Goal: Task Accomplishment & Management: Complete application form

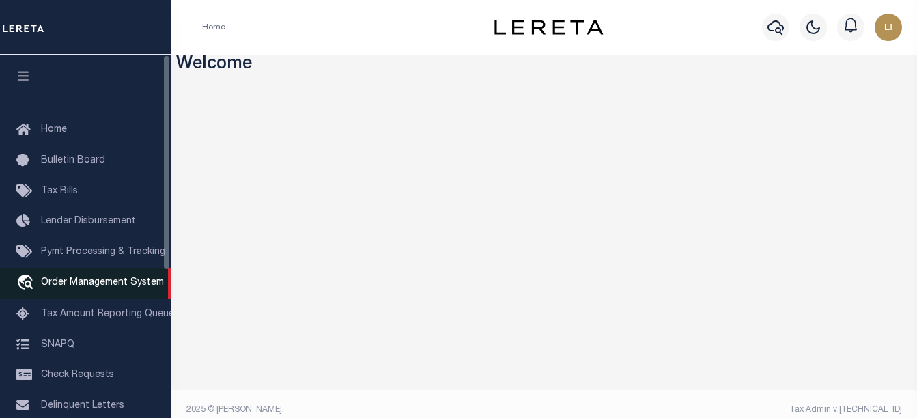
click at [66, 287] on span "Order Management System" at bounding box center [102, 283] width 123 height 10
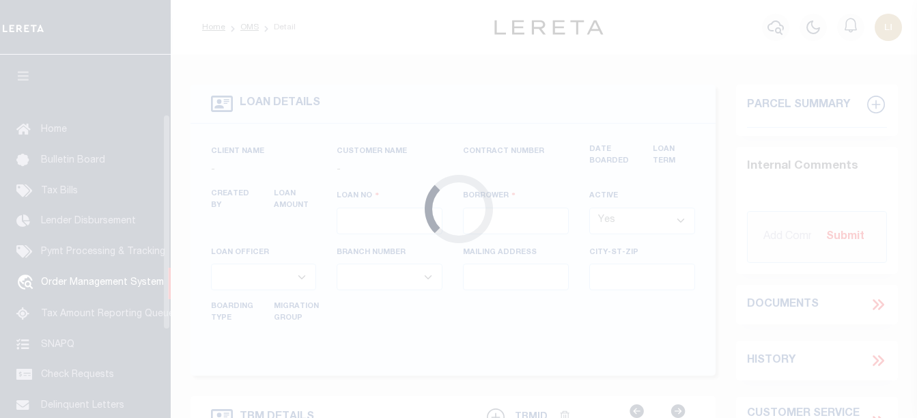
scroll to position [100, 0]
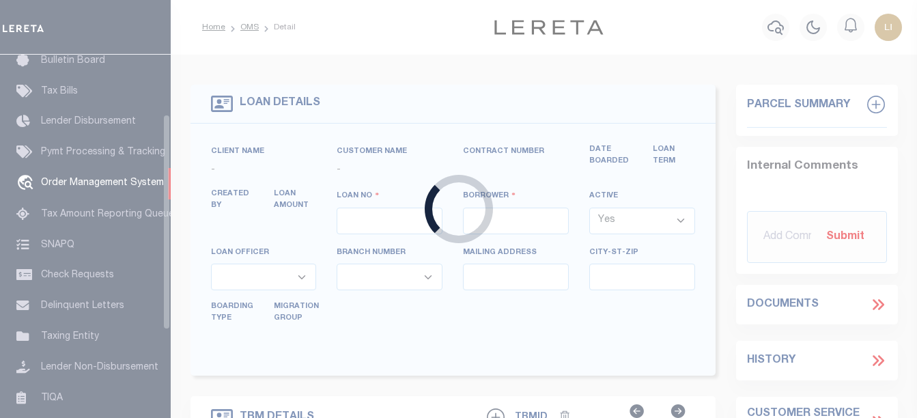
type input "LLEW-T1000"
type input "MICHAEL SCOTT"
select select
type input "405 OLD TRENTON RD"
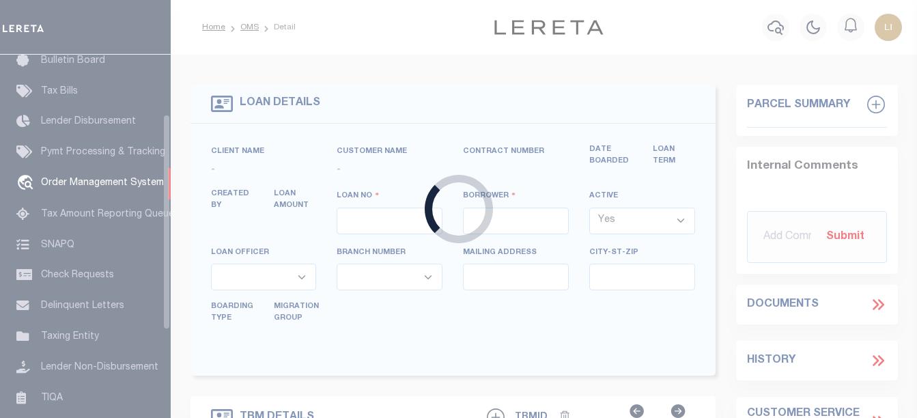
type input "CLARKSVILLE TN 37040-6744"
type input "[DATE]"
select select "10"
select select "NonEscrow"
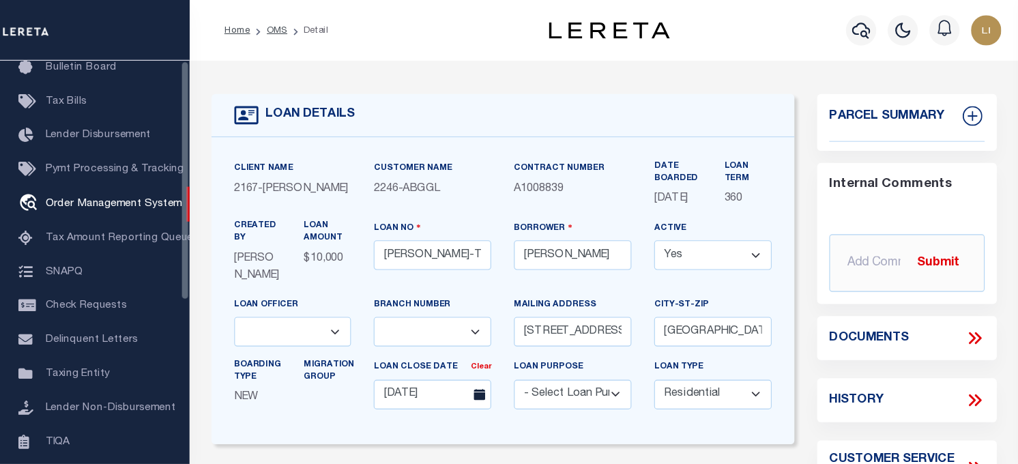
scroll to position [0, 0]
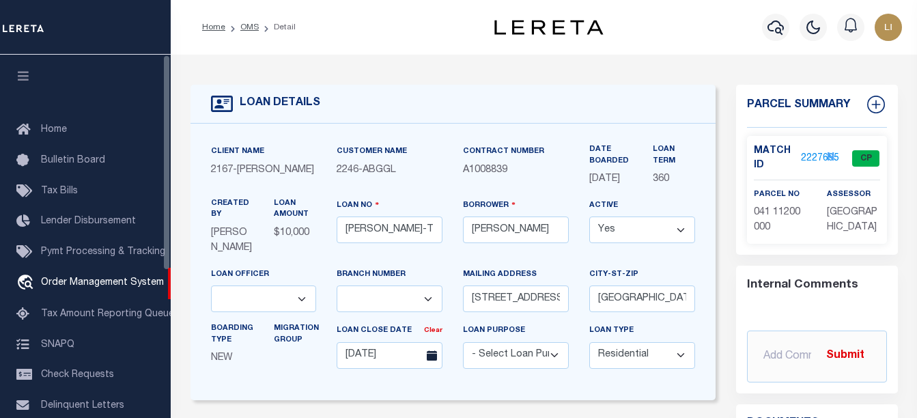
click at [27, 78] on icon "button" at bounding box center [24, 76] width 16 height 12
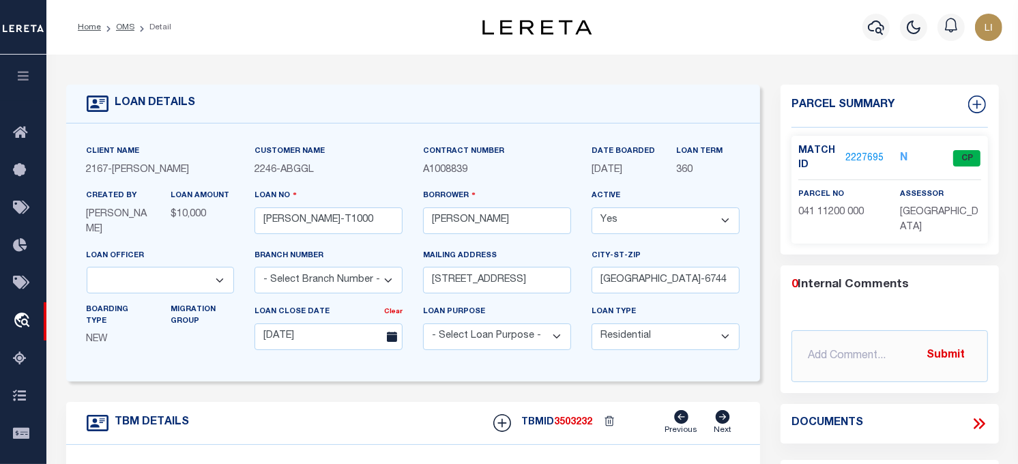
scroll to position [76, 0]
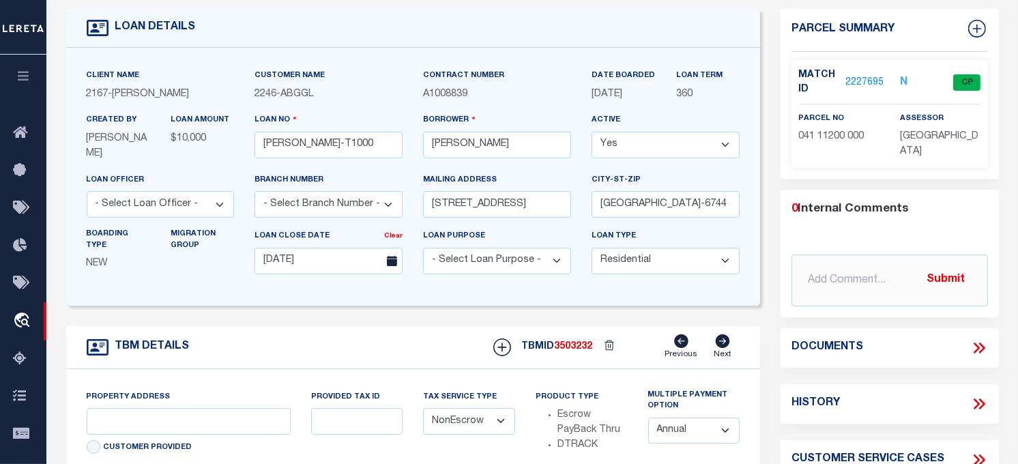
click at [916, 352] on icon at bounding box center [979, 348] width 18 height 18
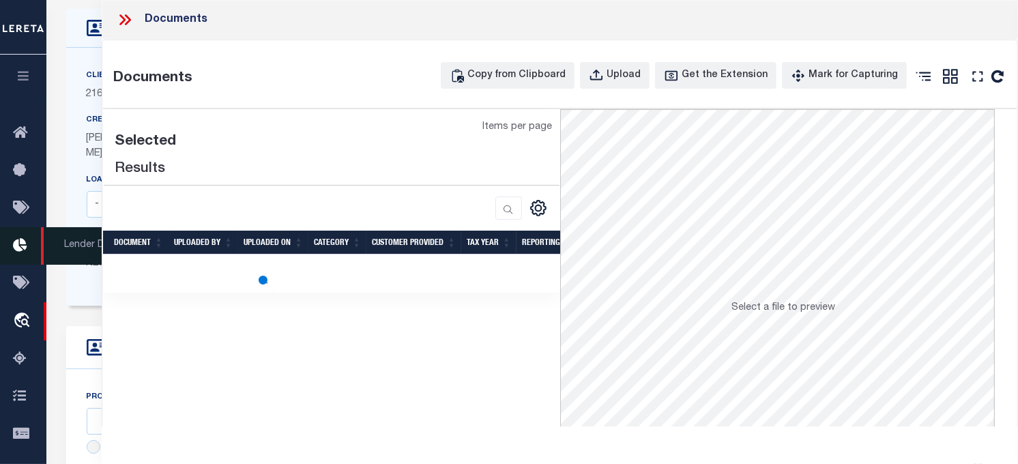
type input "[STREET_ADDRESS]"
select select
type input "[GEOGRAPHIC_DATA]-6744"
type input "TN"
select select
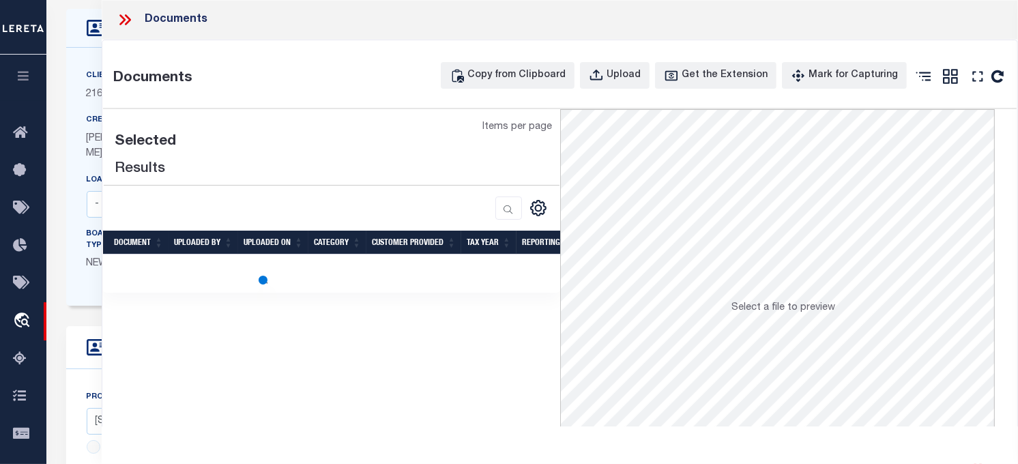
select select "100"
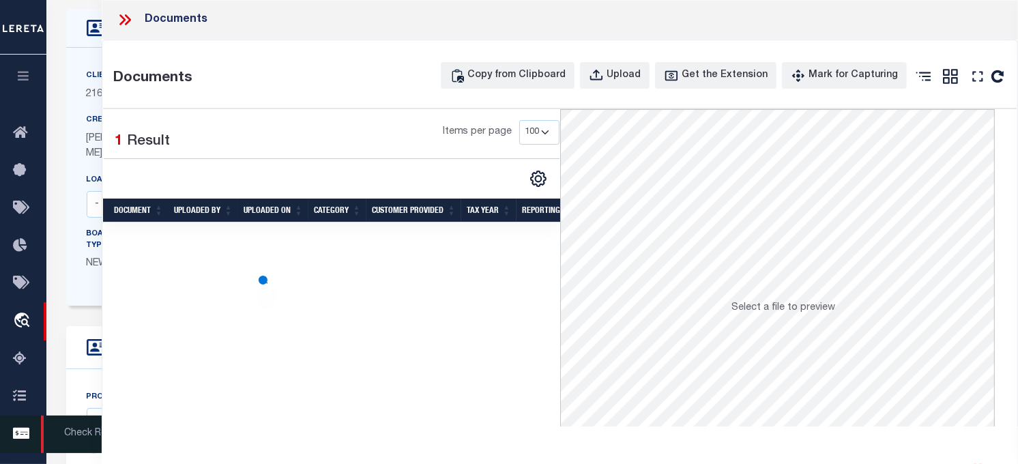
select select "100"
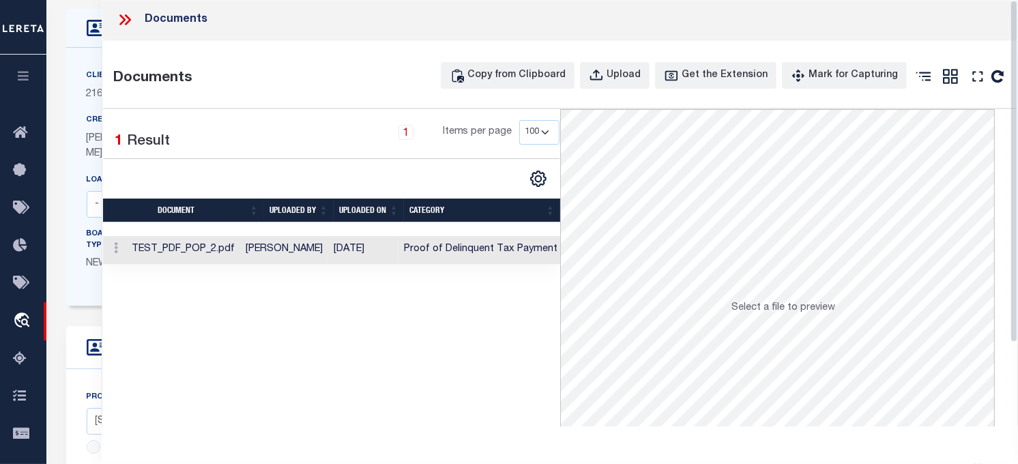
click at [225, 250] on td "TEST_PDF_POP_2.pdf" at bounding box center [183, 250] width 114 height 28
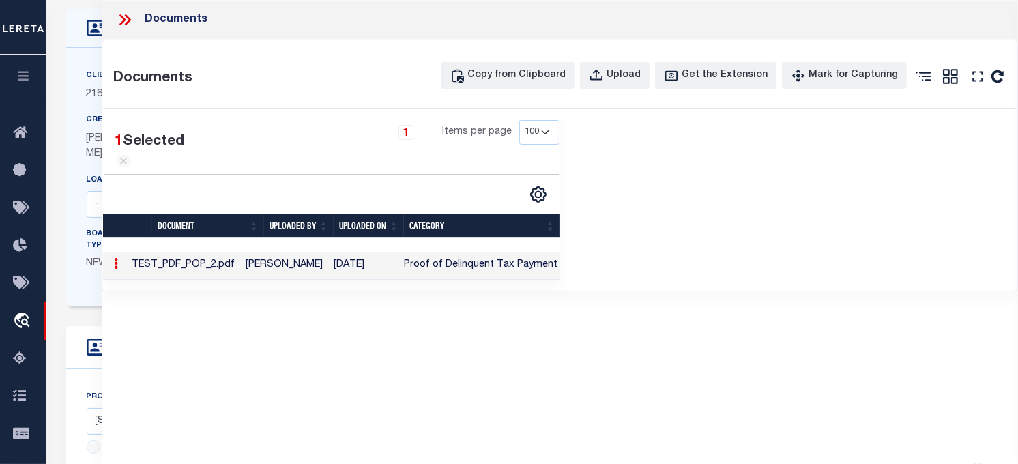
click at [291, 280] on td "[PERSON_NAME]" at bounding box center [284, 266] width 88 height 28
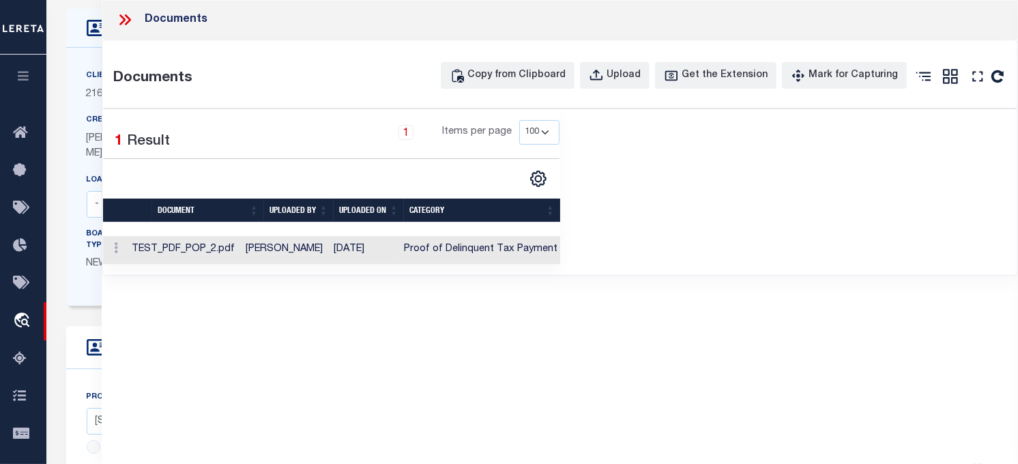
click at [291, 287] on div "Documents Documents Copy from Clipboard Upload Get the Extension Mark for Captu…" at bounding box center [560, 213] width 917 height 427
click at [289, 244] on td "[PERSON_NAME]" at bounding box center [284, 250] width 88 height 28
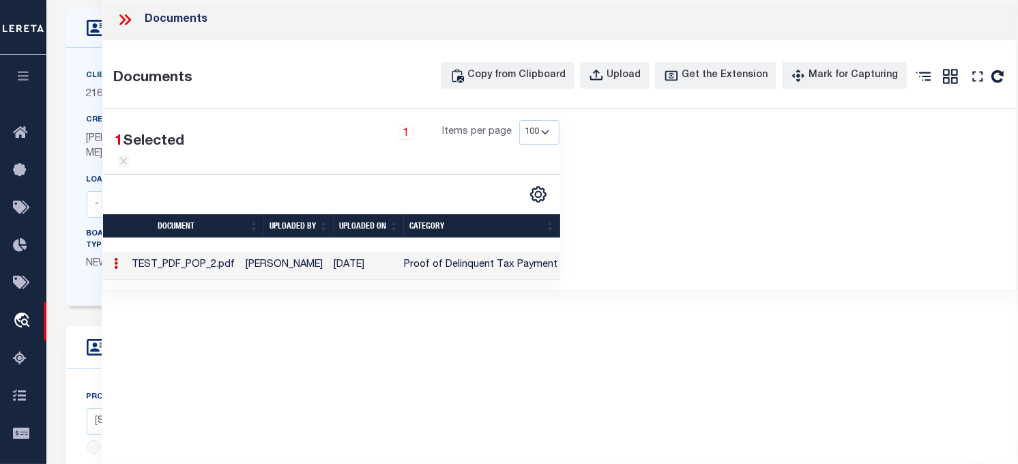
click at [203, 278] on td "TEST_PDF_POP_2.pdf" at bounding box center [183, 266] width 114 height 28
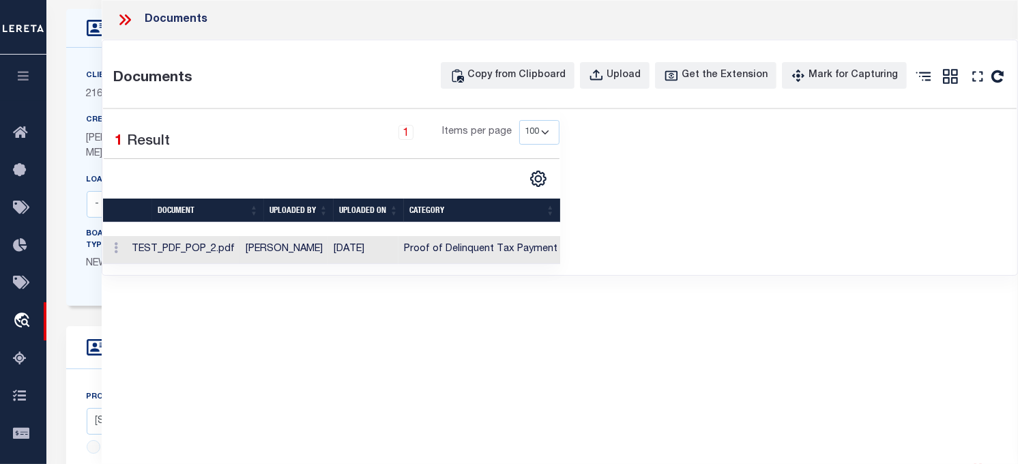
click at [205, 249] on td "TEST_PDF_POP_2.pdf" at bounding box center [183, 250] width 114 height 28
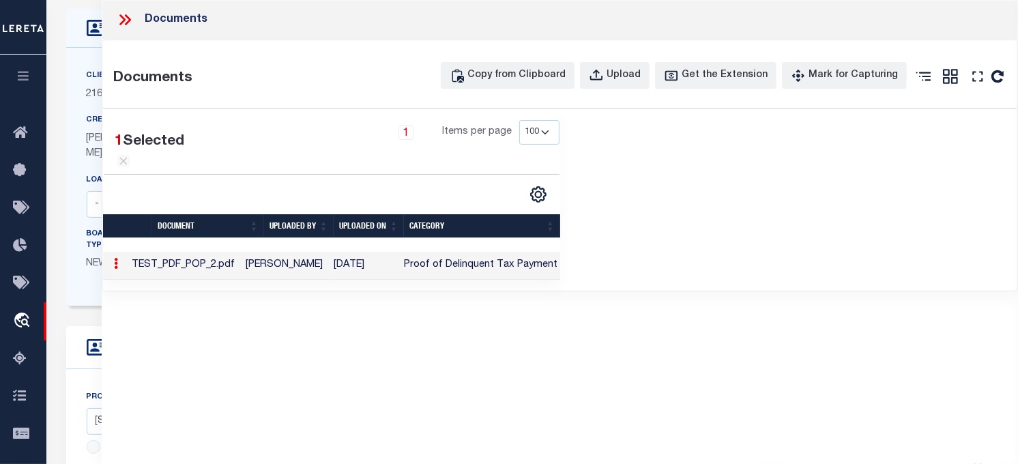
click at [249, 357] on div "Documents Documents Copy from Clipboard Upload Get the Extension Mark for Captu…" at bounding box center [560, 213] width 917 height 427
click at [240, 274] on td "TEST_PDF_POP_2.pdf" at bounding box center [183, 266] width 114 height 28
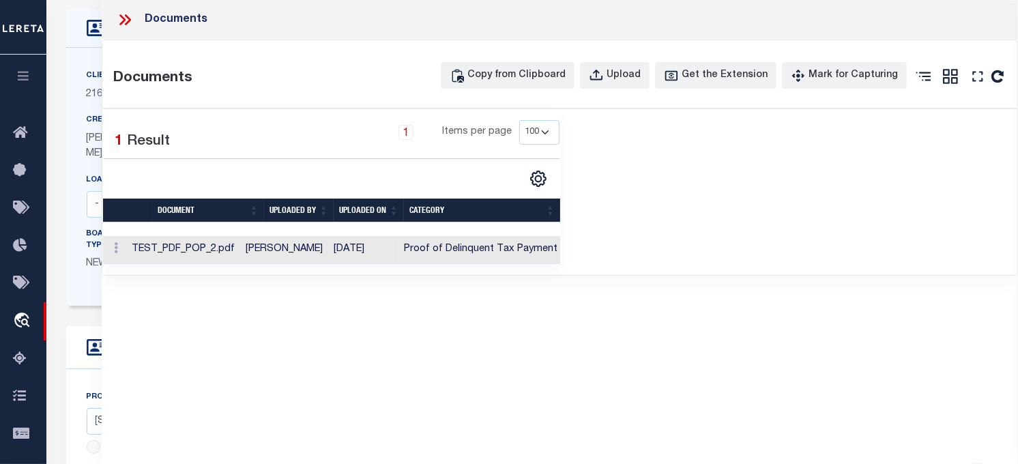
click at [240, 261] on td "TEST_PDF_POP_2.pdf" at bounding box center [183, 250] width 114 height 28
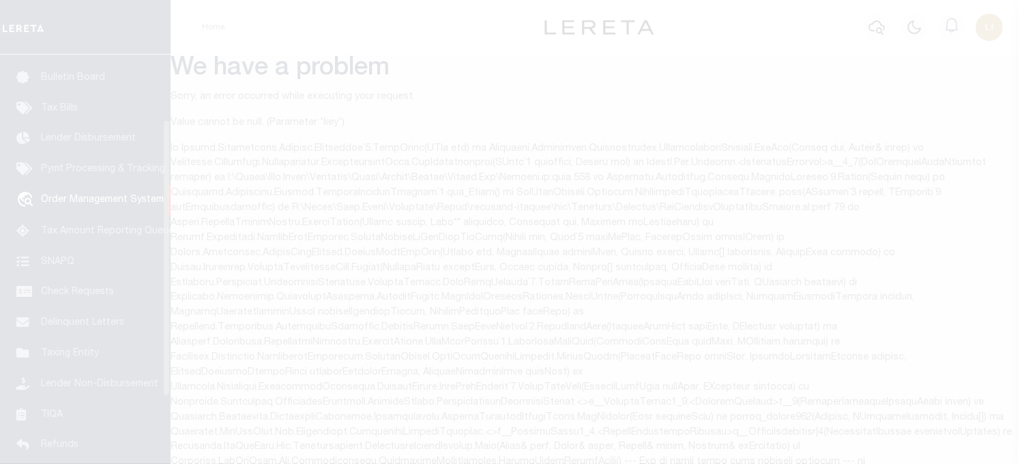
scroll to position [98, 0]
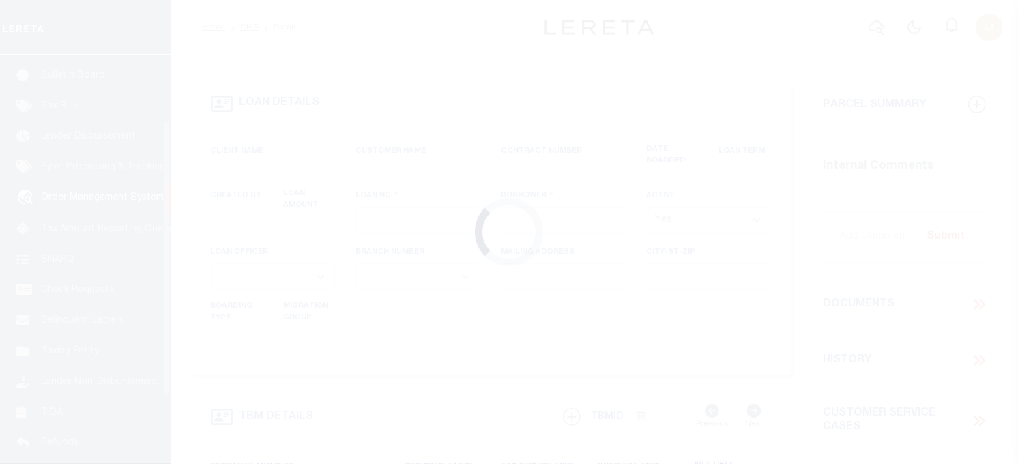
scroll to position [98, 0]
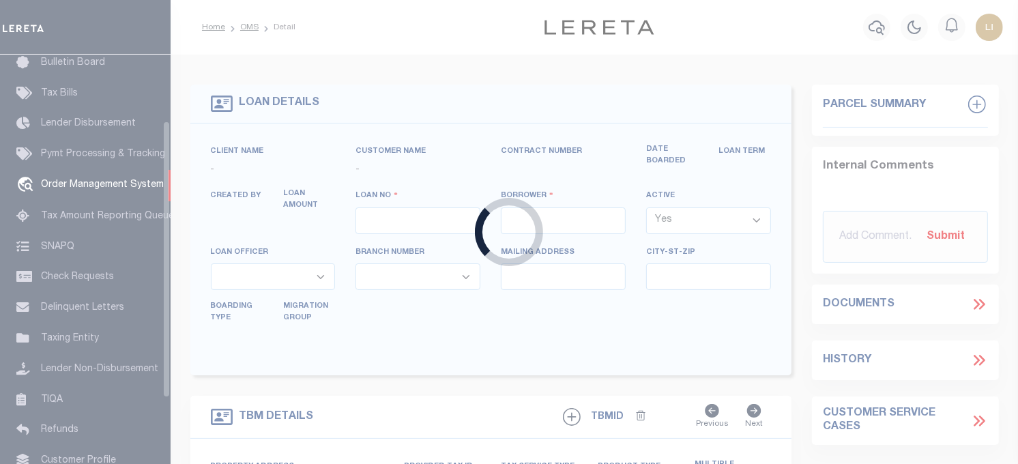
type input "[PERSON_NAME]-T1000"
type input "[PERSON_NAME]"
select select
type input "[STREET_ADDRESS]"
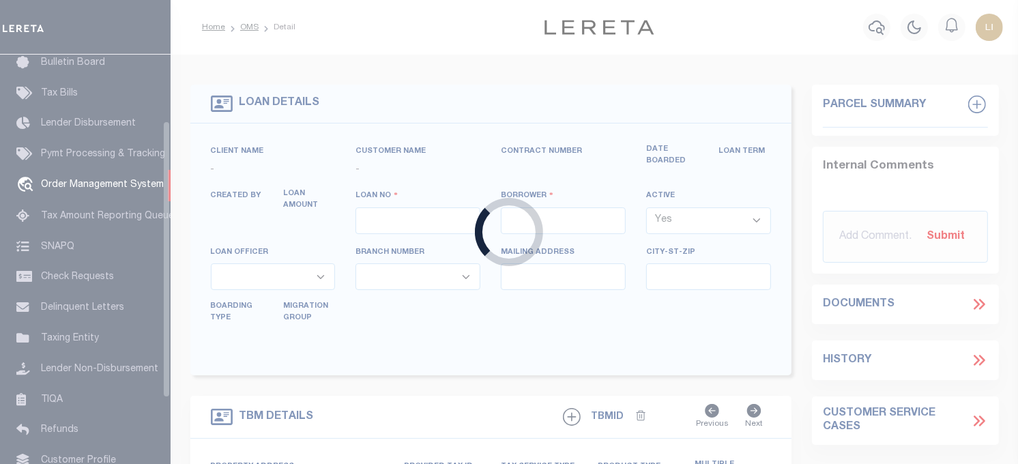
type input "[GEOGRAPHIC_DATA]-6744"
type input "[DATE]"
select select "10"
select select "NonEscrow"
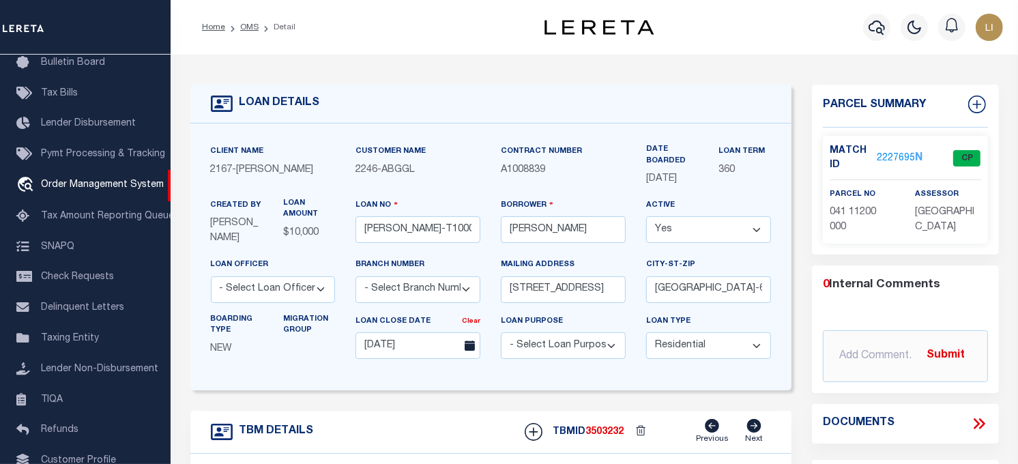
type input "[STREET_ADDRESS]"
select select
type input "[GEOGRAPHIC_DATA]-6744"
type input "TN"
select select
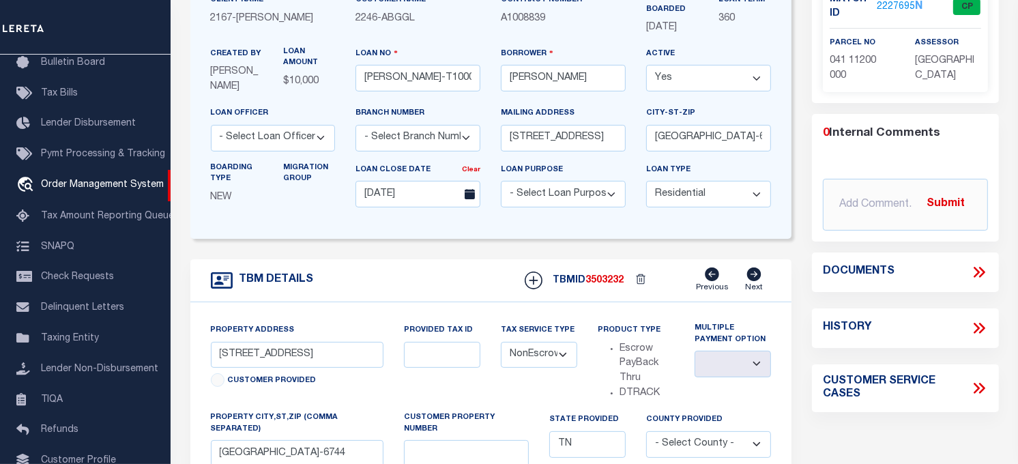
scroll to position [227, 0]
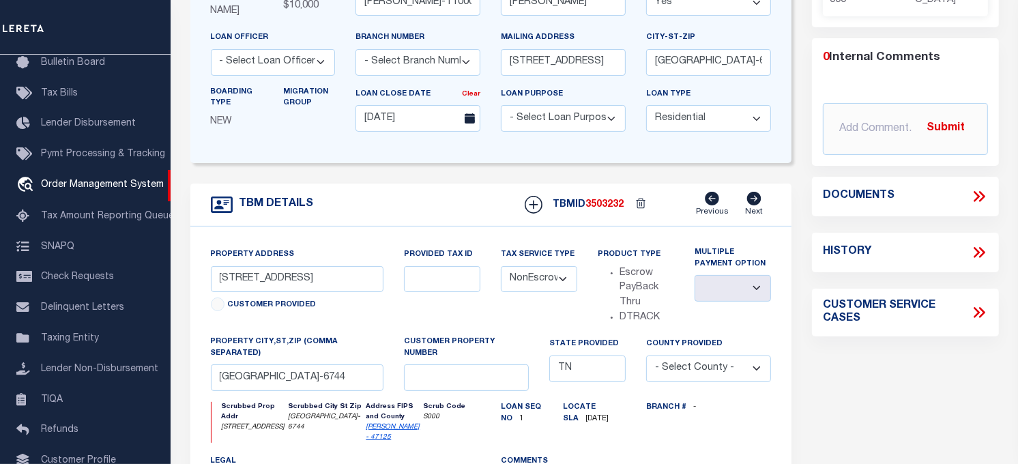
click at [980, 191] on icon at bounding box center [982, 196] width 6 height 11
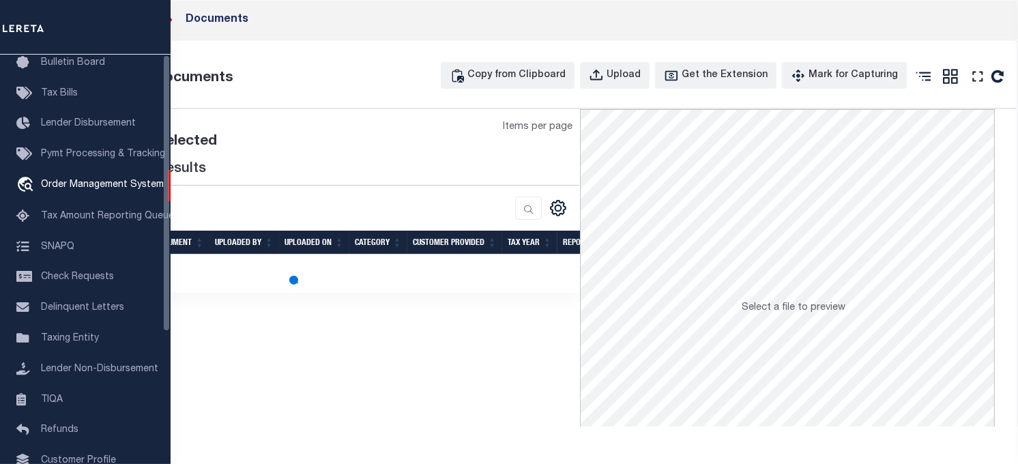
scroll to position [0, 0]
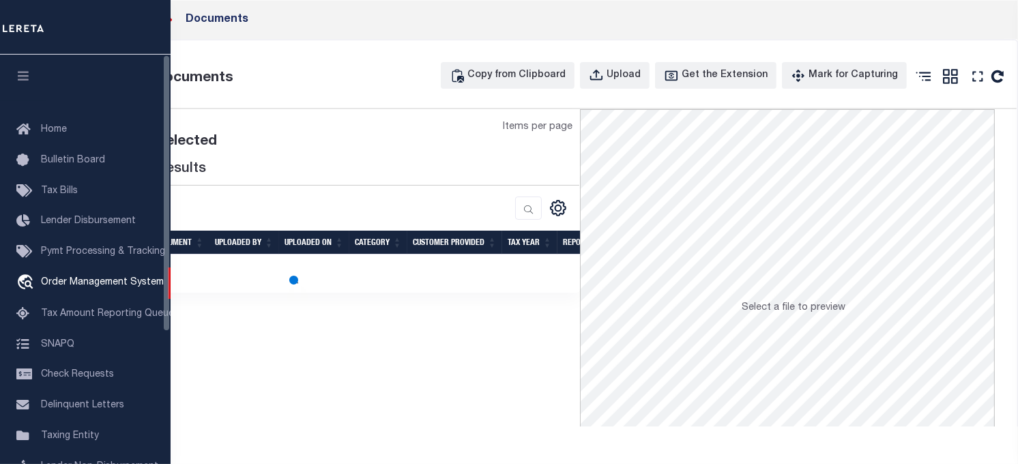
click at [27, 75] on icon "button" at bounding box center [24, 76] width 16 height 12
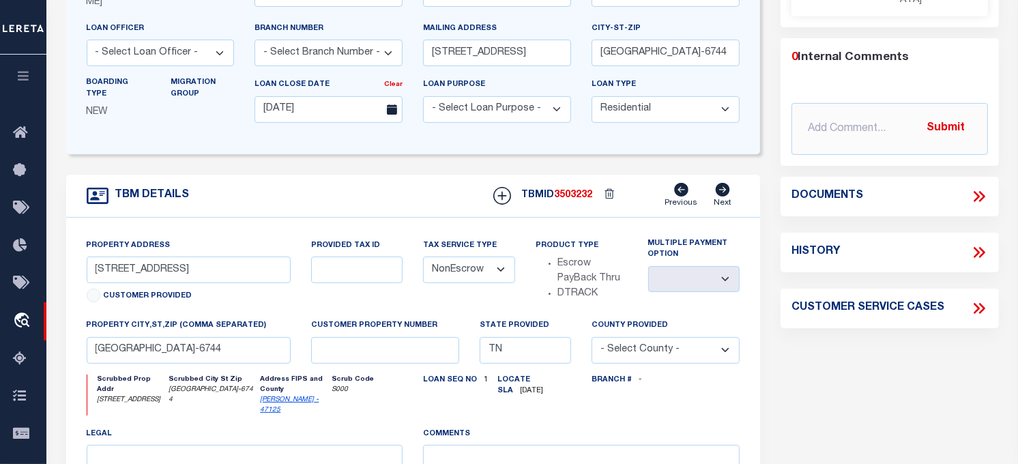
click at [985, 190] on icon at bounding box center [979, 197] width 18 height 18
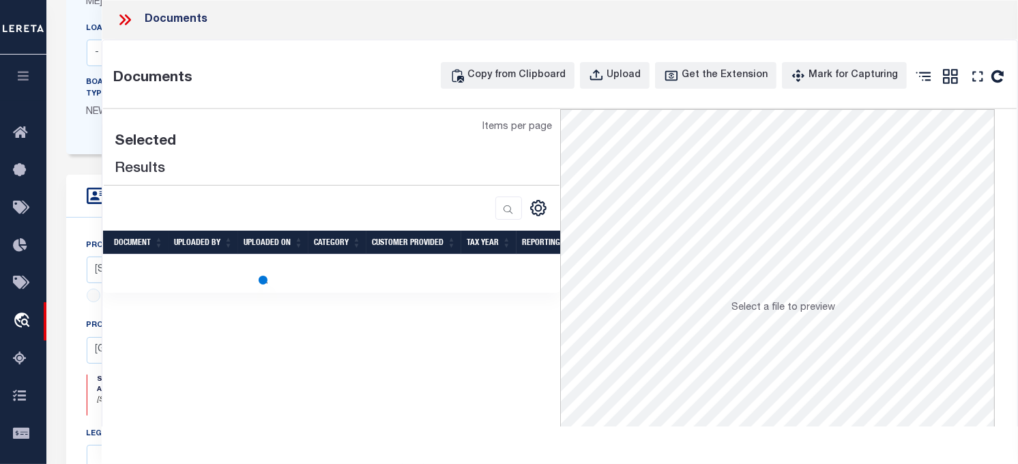
select select "100"
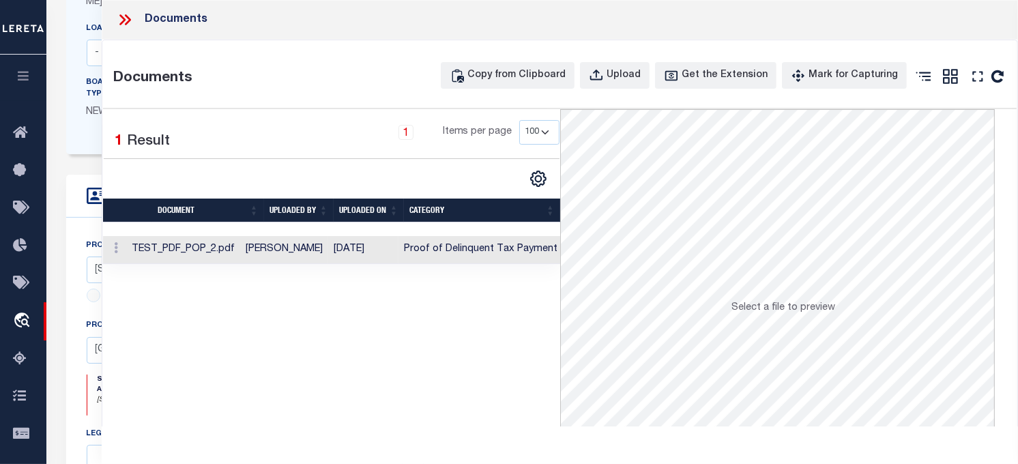
select select "100"
drag, startPoint x: 311, startPoint y: 263, endPoint x: 420, endPoint y: 265, distance: 108.5
click at [420, 264] on div "Document UPLOADED BY UPLOADED ON Category CUSTOMER PROVIDED Tax Year Reporting …" at bounding box center [331, 250] width 457 height 28
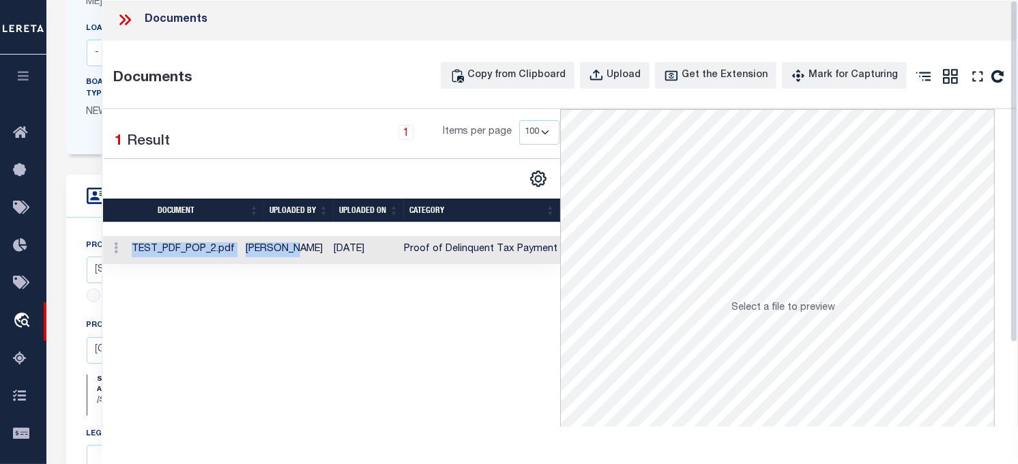
click at [289, 302] on div "Selected 1 Result 1 Items per page 10 25 50 100" at bounding box center [331, 313] width 457 height 409
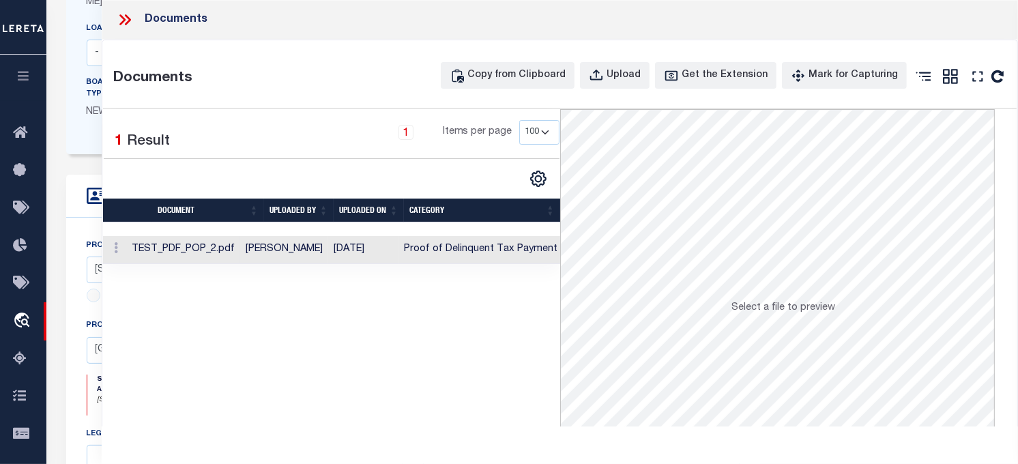
click at [227, 247] on td "TEST_PDF_POP_2.pdf" at bounding box center [183, 250] width 114 height 28
